Goal: Task Accomplishment & Management: Manage account settings

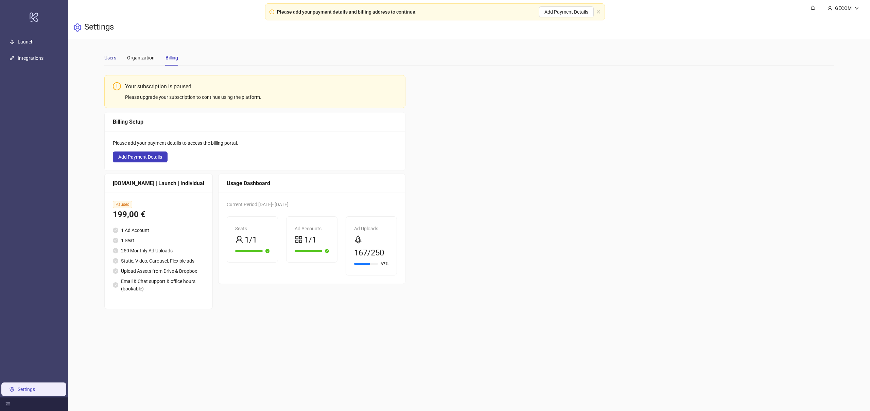
click at [113, 59] on div "Users" at bounding box center [110, 57] width 12 height 7
click at [31, 16] on icon "logo/logo-mobile" at bounding box center [34, 17] width 10 height 16
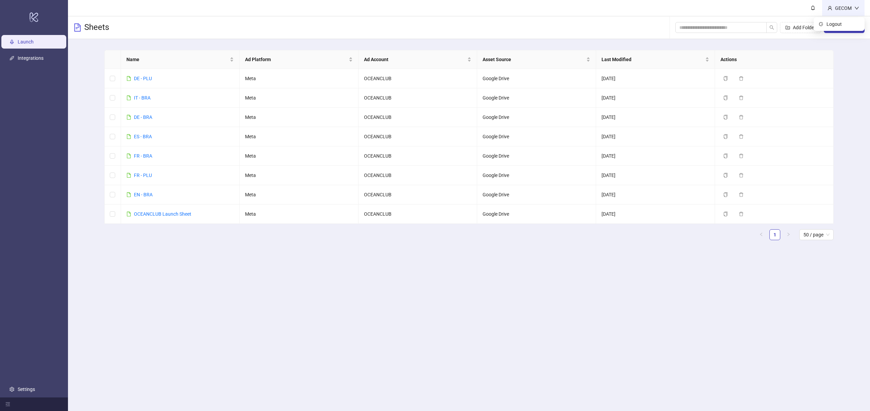
click at [852, 10] on div "GECOM" at bounding box center [843, 7] width 22 height 7
click at [18, 391] on link "Settings" at bounding box center [26, 389] width 17 height 5
